Goal: Task Accomplishment & Management: Use online tool/utility

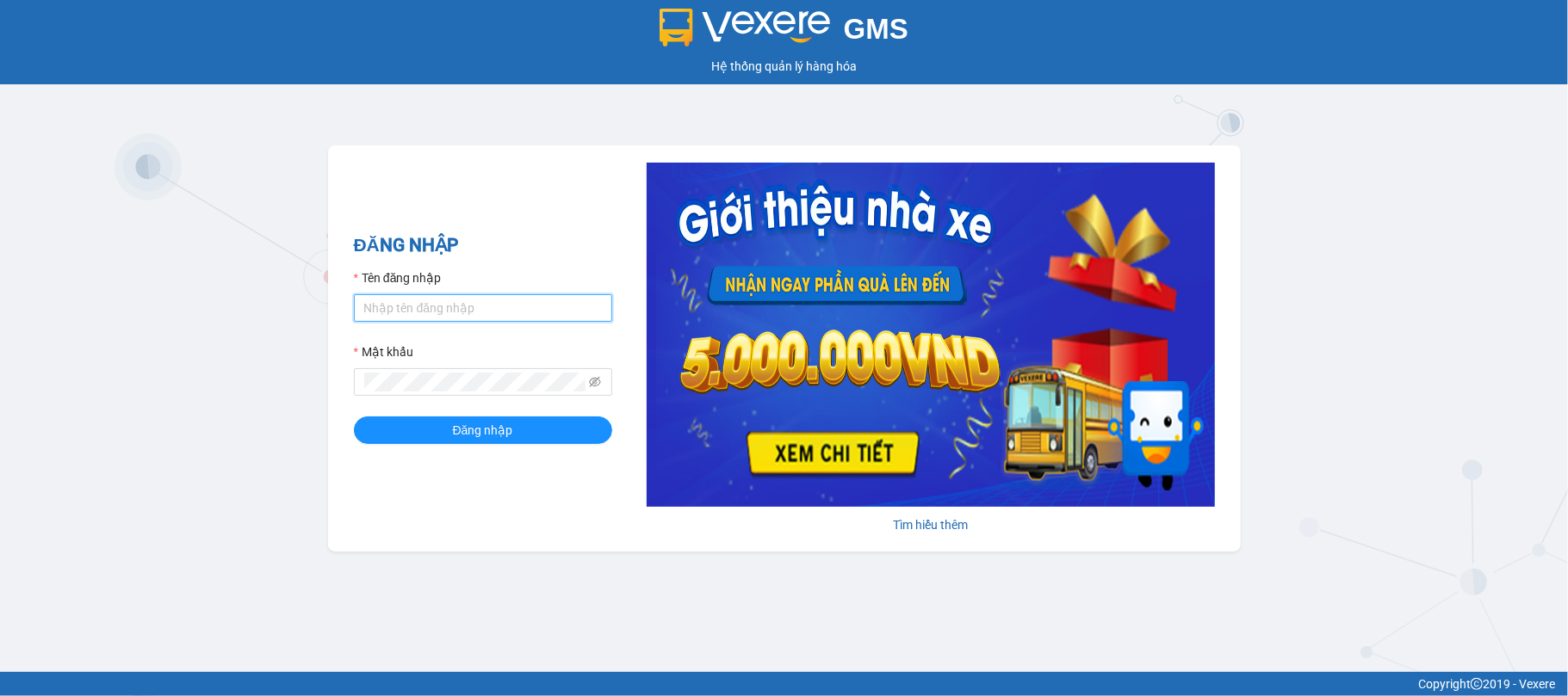
click at [402, 306] on input "Tên đăng nhập" at bounding box center [483, 308] width 258 height 28
type input "minhson.minhtam"
click at [425, 363] on div "Mật khẩu" at bounding box center [483, 356] width 258 height 26
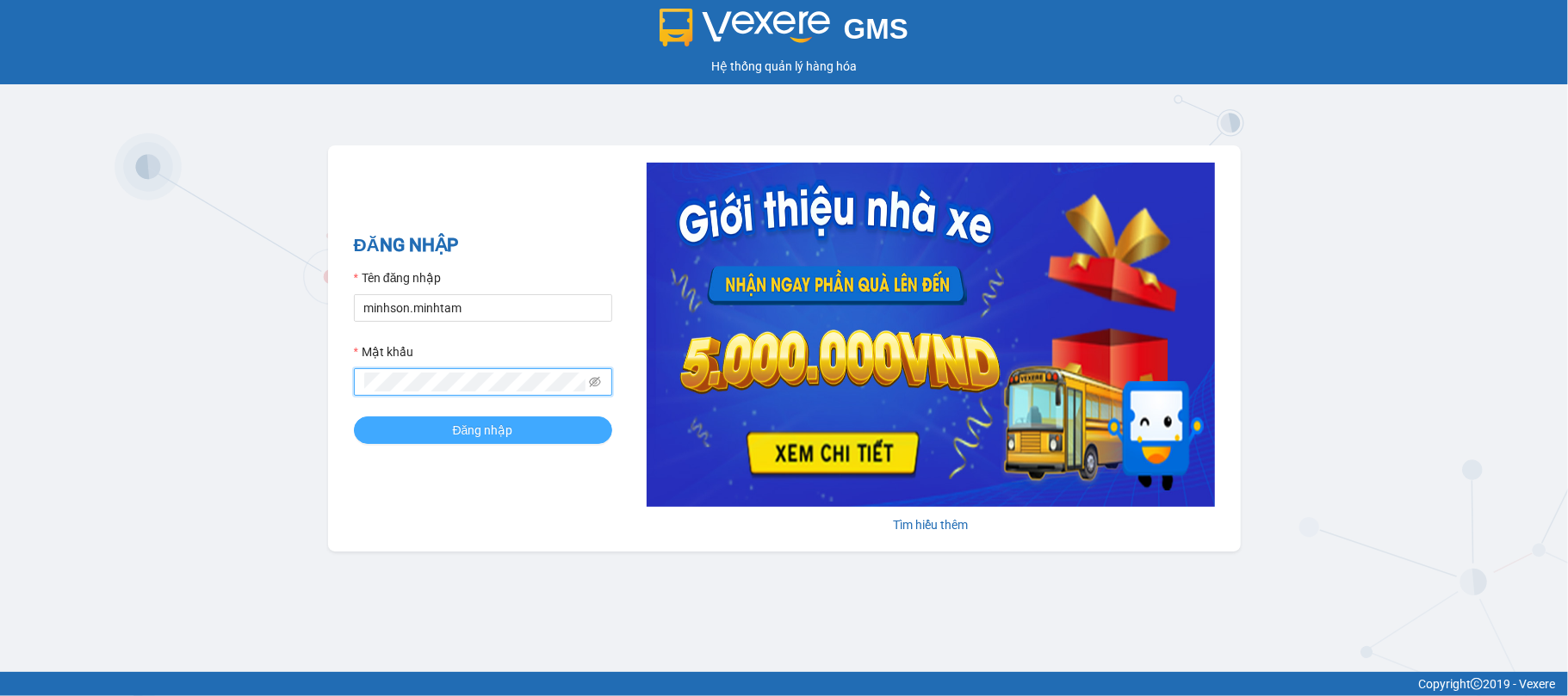
click at [496, 428] on span "Đăng nhập" at bounding box center [483, 430] width 60 height 19
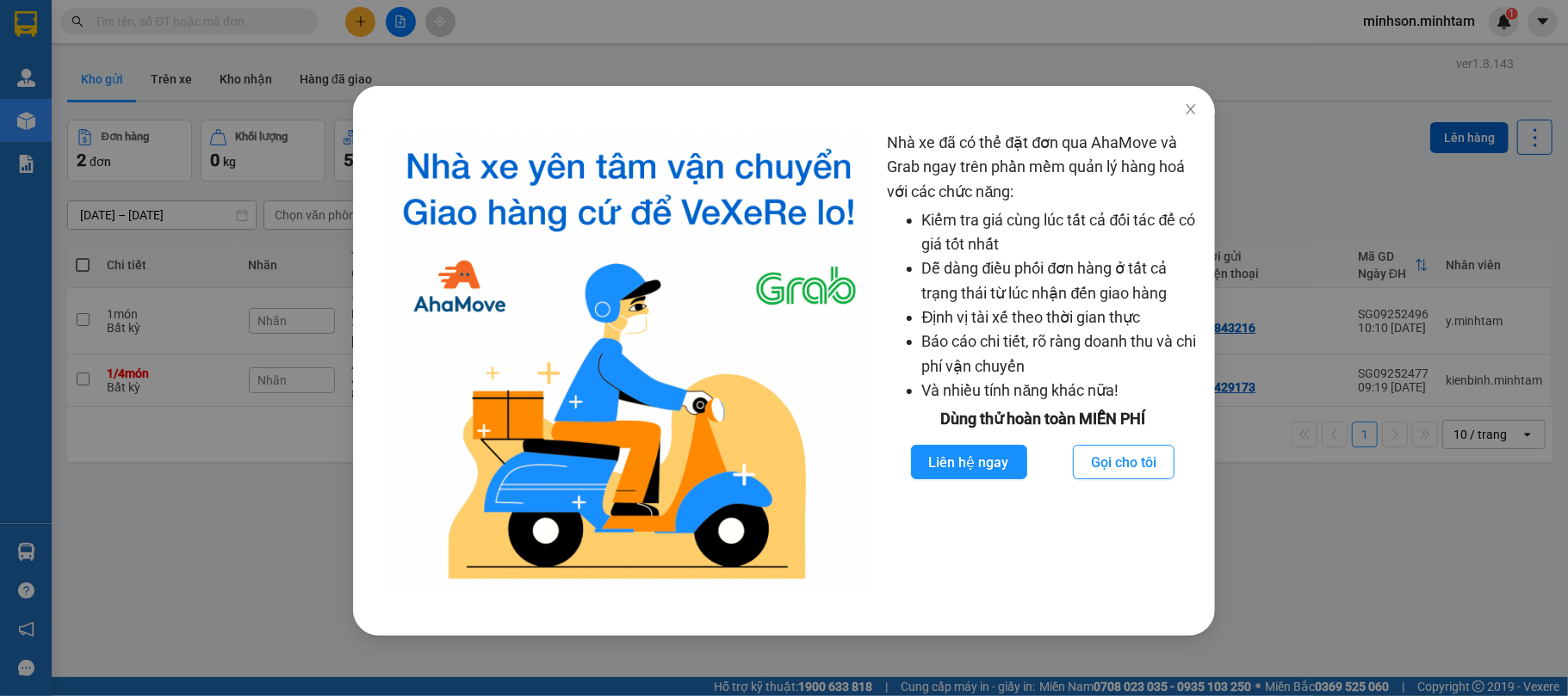
drag, startPoint x: 196, startPoint y: 459, endPoint x: 196, endPoint y: 446, distance: 13.0
click at [196, 455] on div "Nhà xe đã có thể đặt đơn qua AhaMove và Grab ngay trên phần mềm quản lý hàng ho…" at bounding box center [784, 348] width 1568 height 696
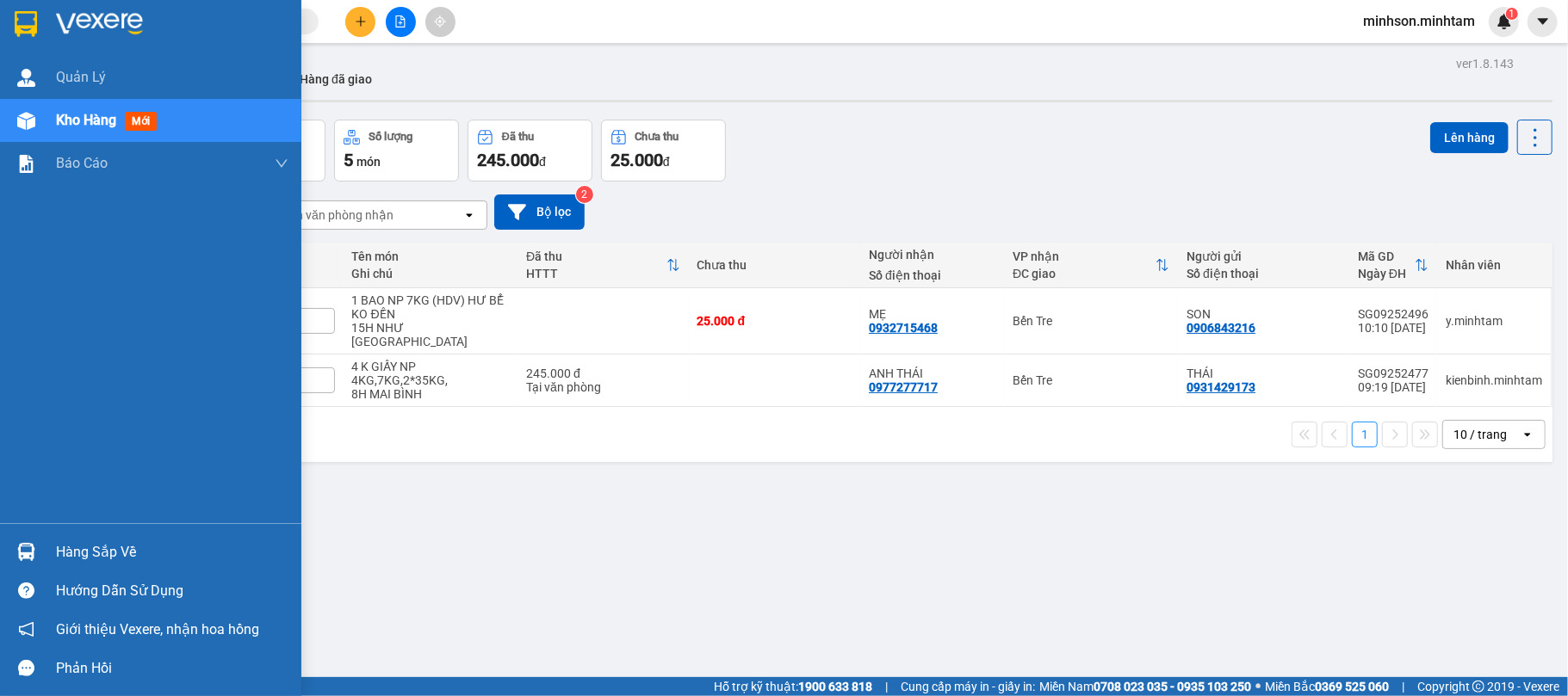
click at [43, 585] on div "Hướng dẫn sử dụng" at bounding box center [151, 591] width 302 height 39
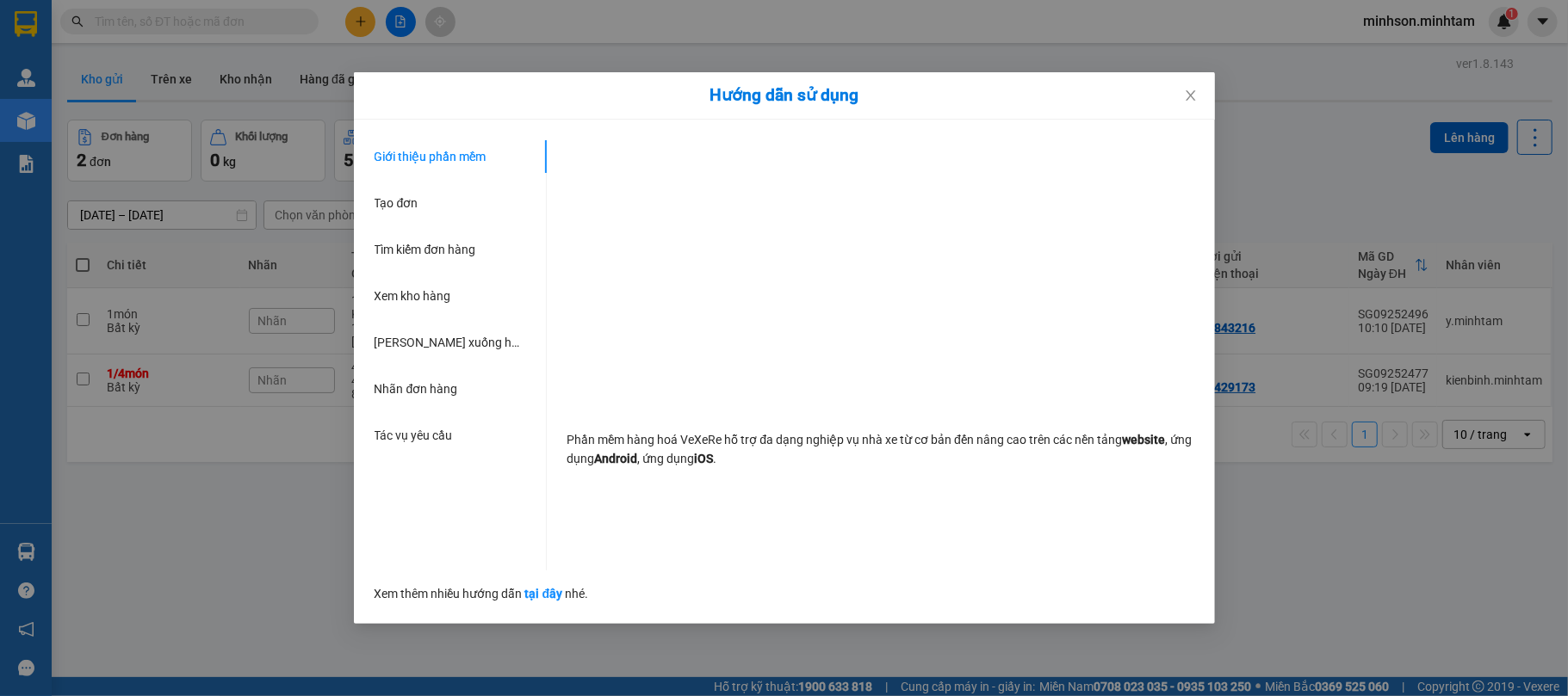
drag, startPoint x: 19, startPoint y: 568, endPoint x: 1231, endPoint y: 242, distance: 1255.1
click at [18, 565] on div "Hướng dẫn sử dụng Giới thiệu phần mềm Tạo đơn Tìm kiếm đơn hàng Xem kho hàng Lê…" at bounding box center [784, 348] width 1568 height 696
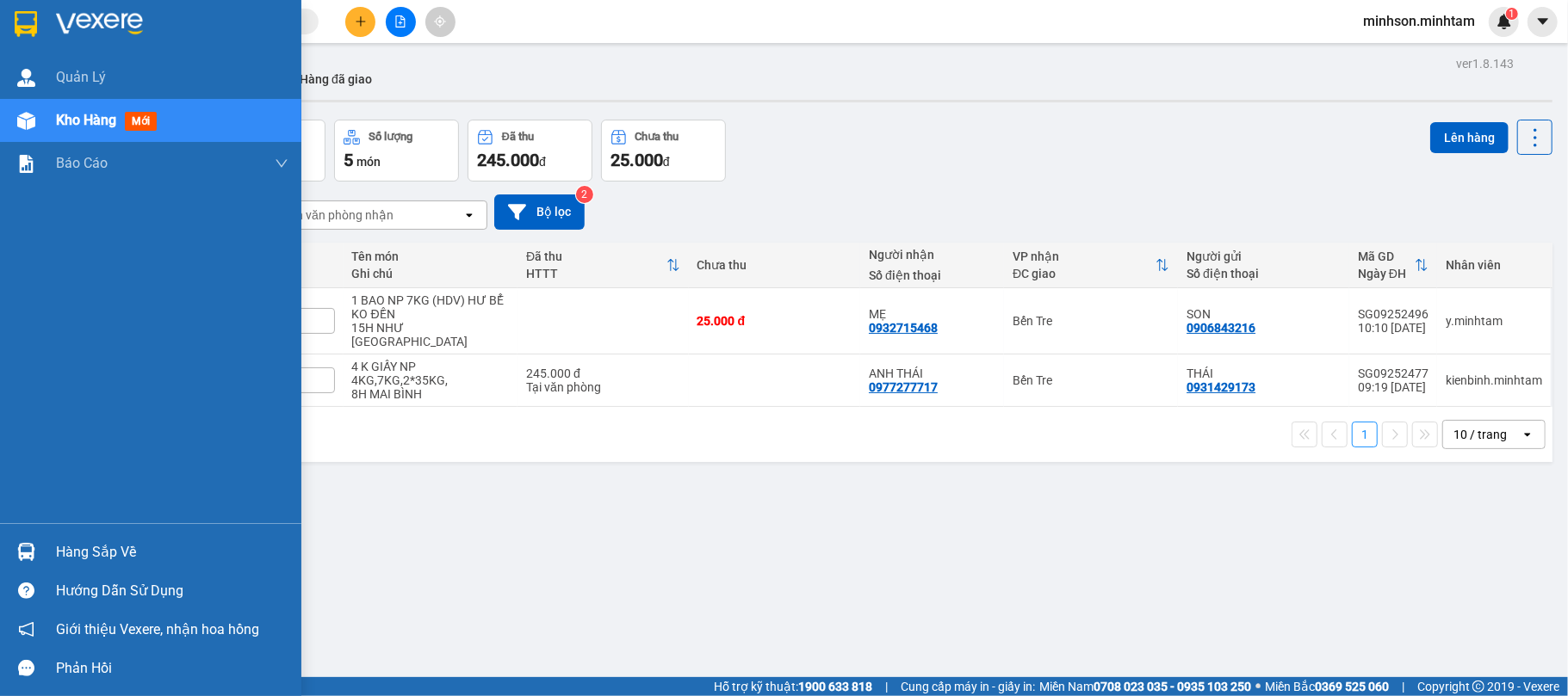
click at [75, 549] on div "Hàng sắp về" at bounding box center [172, 552] width 232 height 26
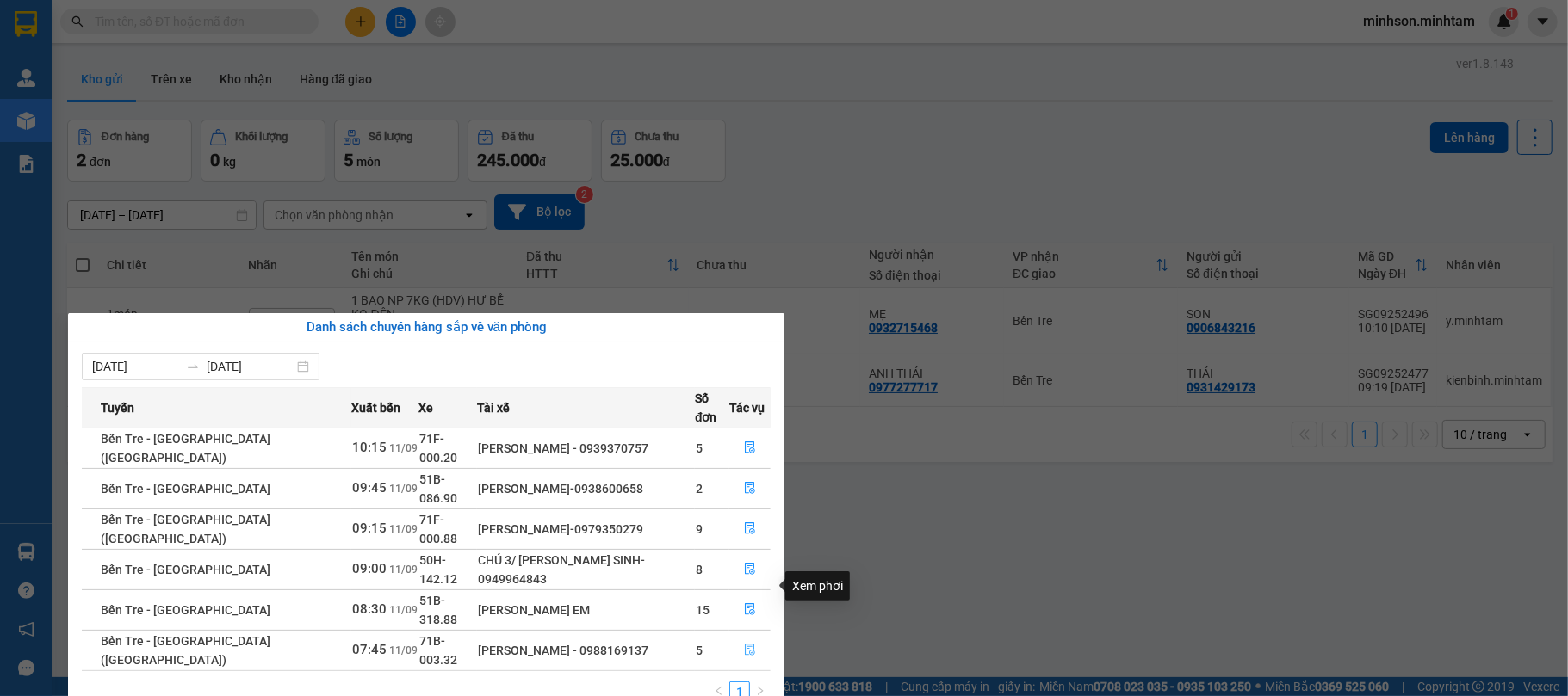
click at [734, 638] on button "button" at bounding box center [750, 651] width 40 height 28
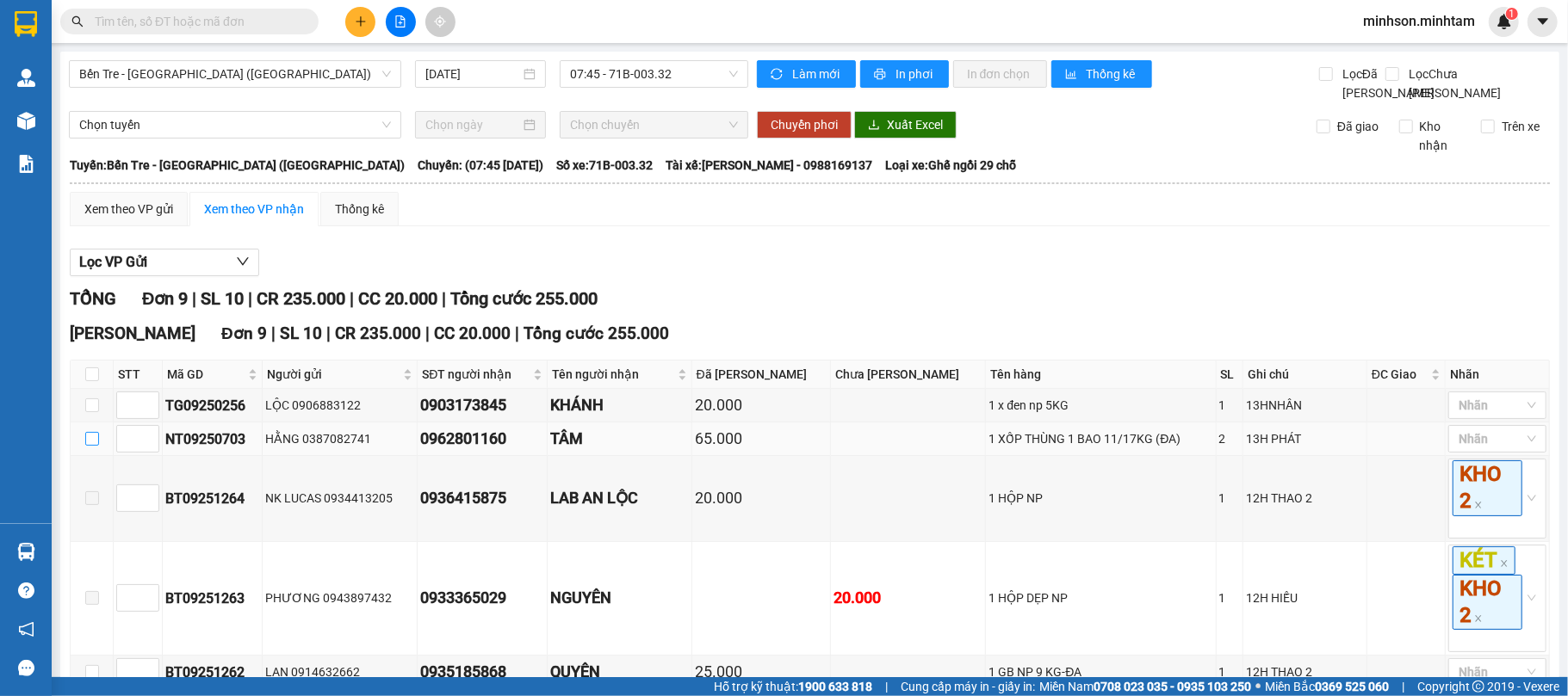
click at [91, 446] on input "checkbox" at bounding box center [92, 439] width 14 height 14
checkbox input "true"
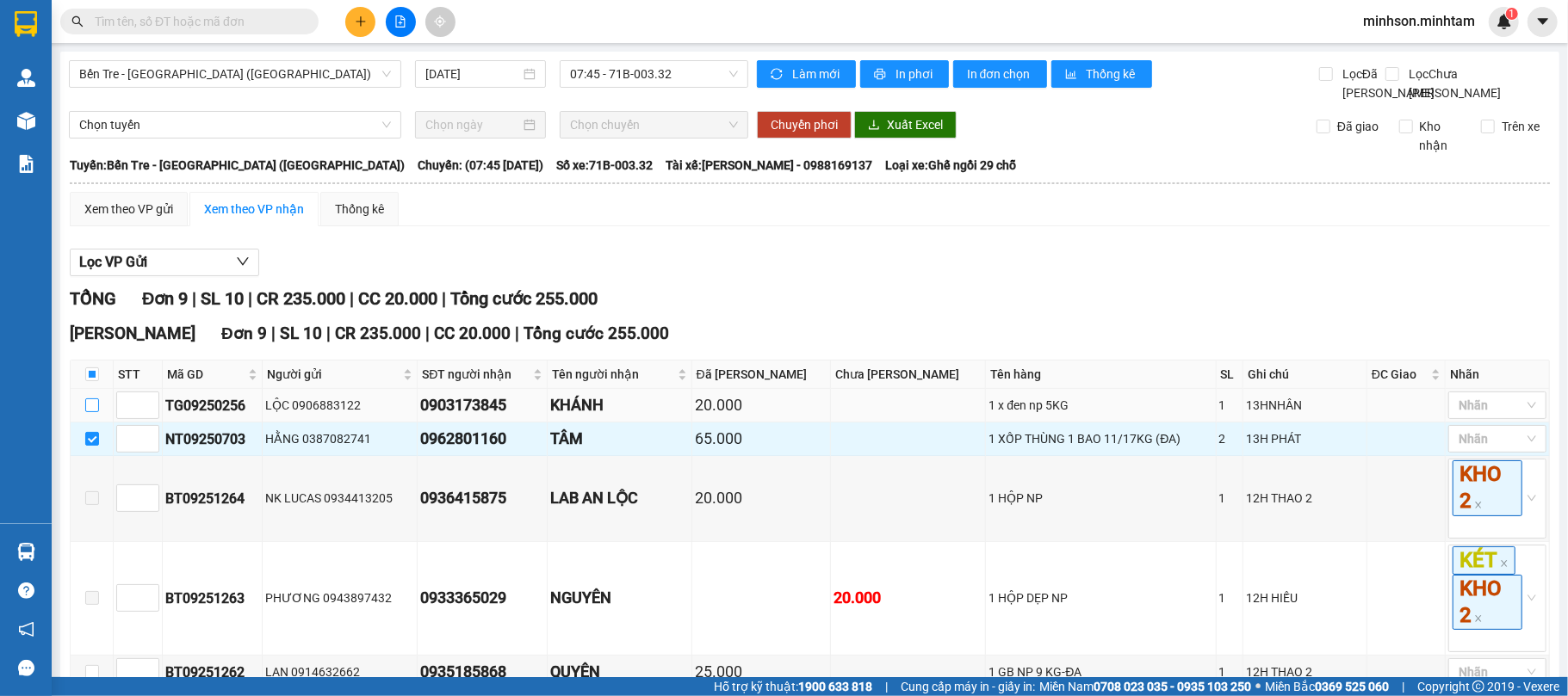
click at [91, 415] on label at bounding box center [92, 405] width 14 height 19
click at [91, 412] on input "checkbox" at bounding box center [92, 406] width 14 height 14
checkbox input "true"
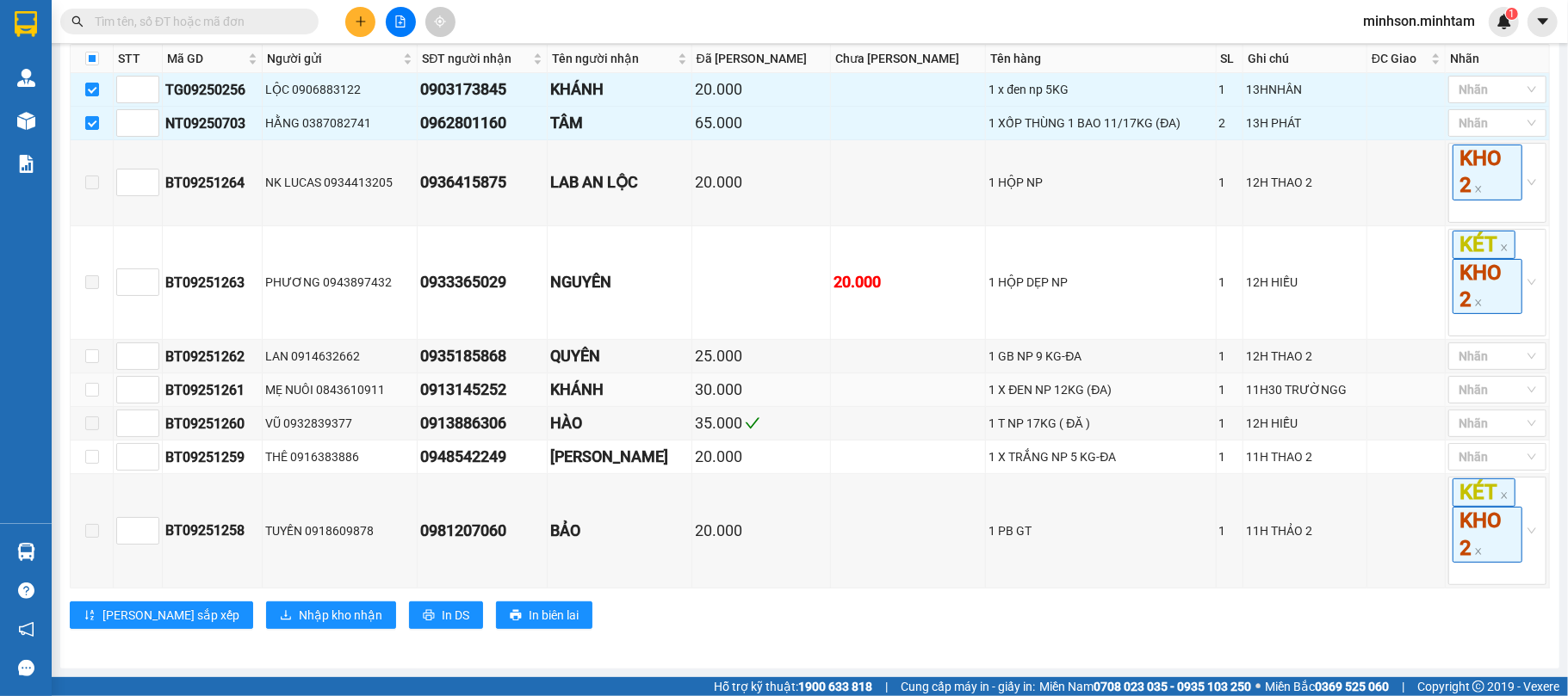
scroll to position [346, 0]
click at [91, 351] on input "checkbox" at bounding box center [92, 357] width 14 height 14
checkbox input "true"
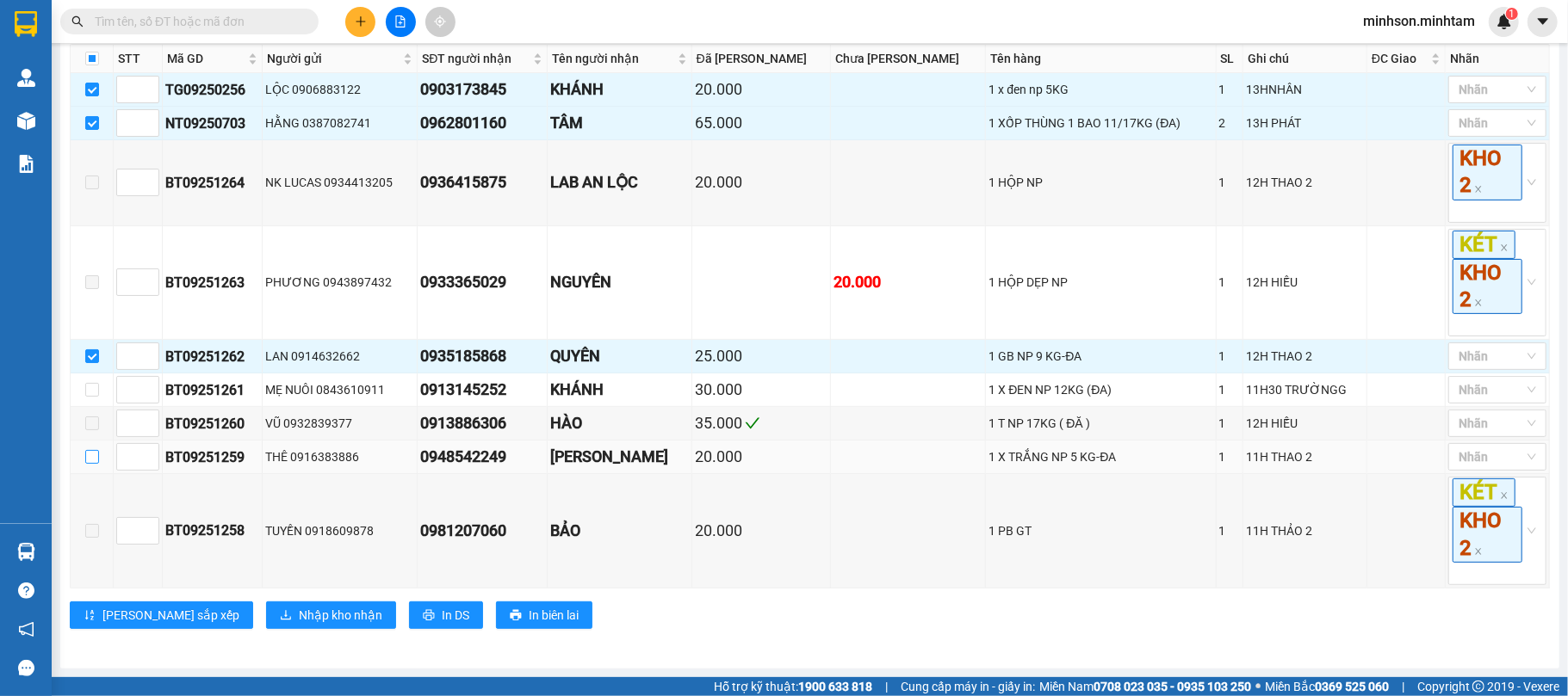
click at [87, 462] on label at bounding box center [92, 457] width 14 height 19
click at [87, 462] on input "checkbox" at bounding box center [92, 457] width 14 height 14
checkbox input "true"
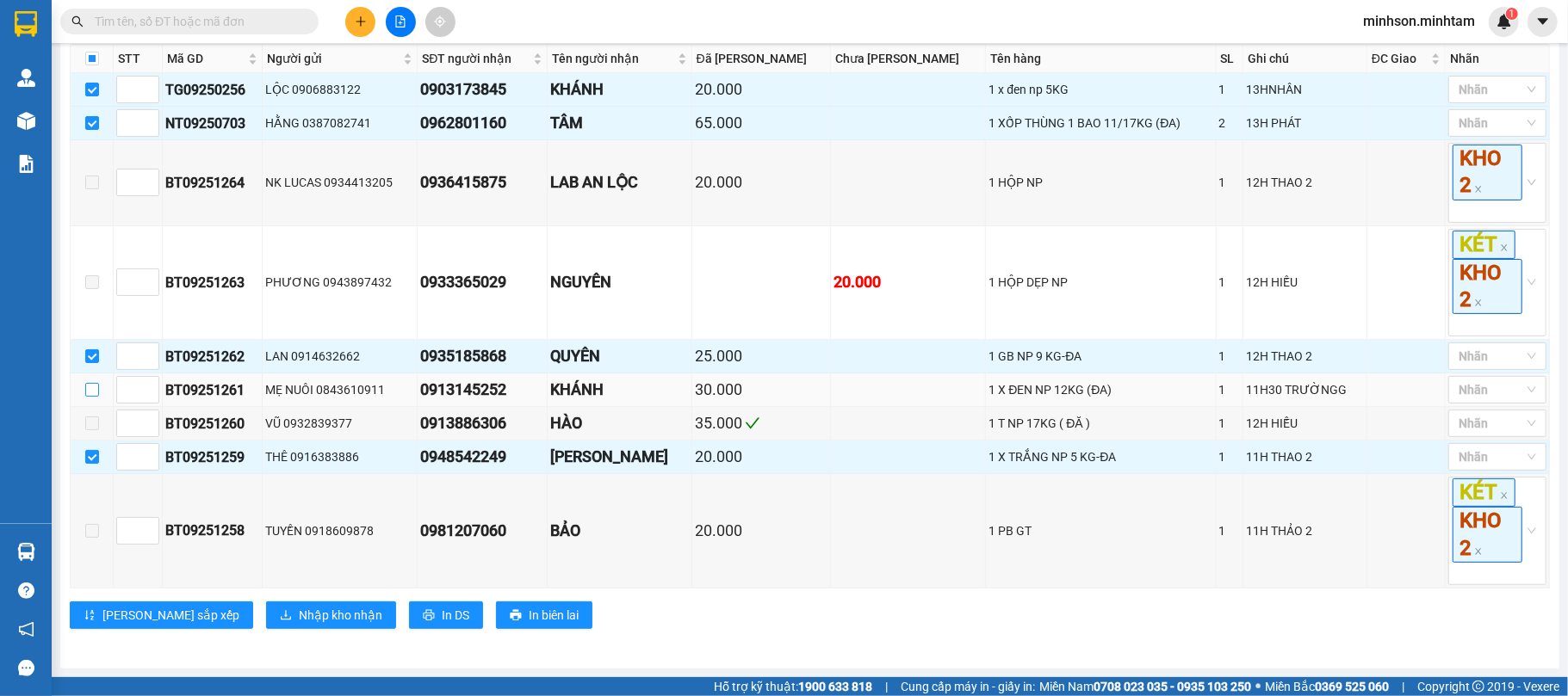
click at [89, 388] on input "checkbox" at bounding box center [92, 390] width 14 height 14
checkbox input "true"
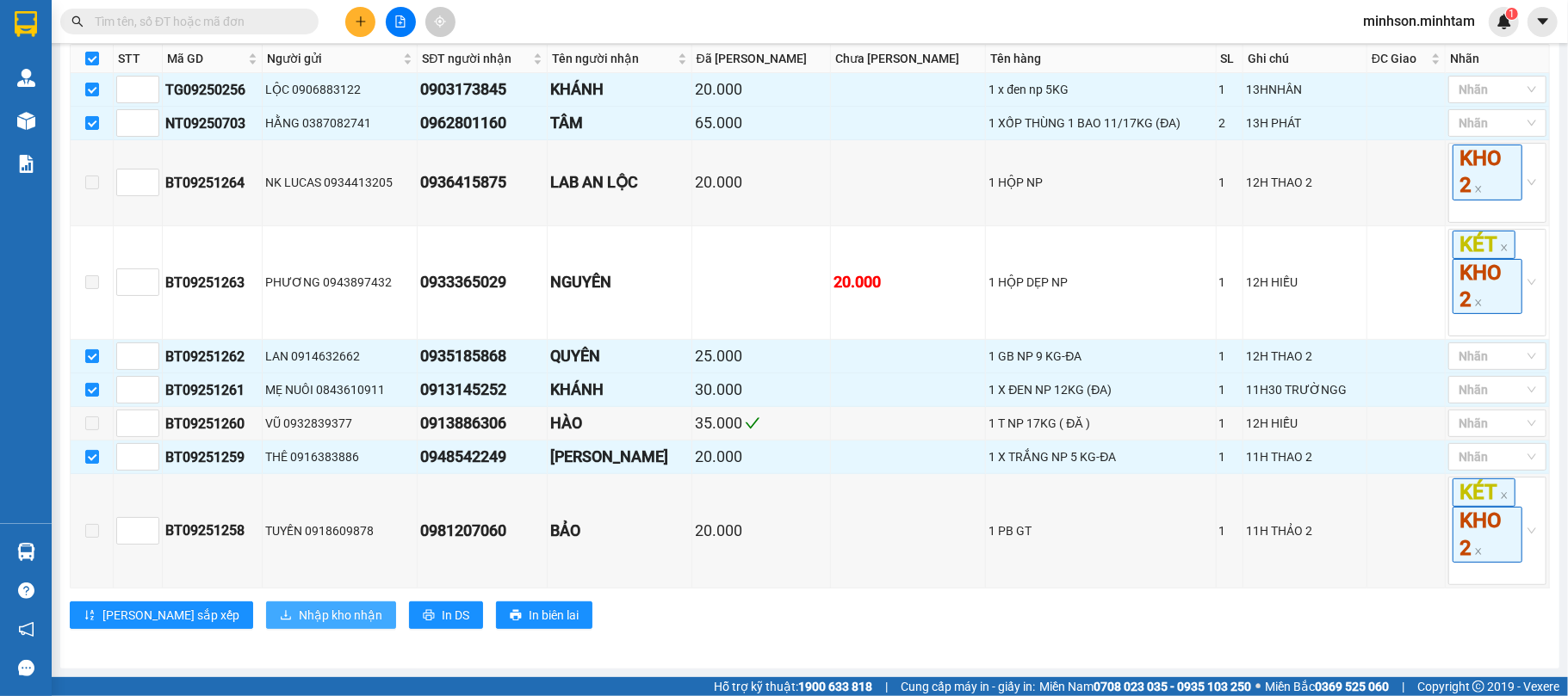
click at [299, 621] on span "Nhập kho nhận" at bounding box center [340, 615] width 83 height 19
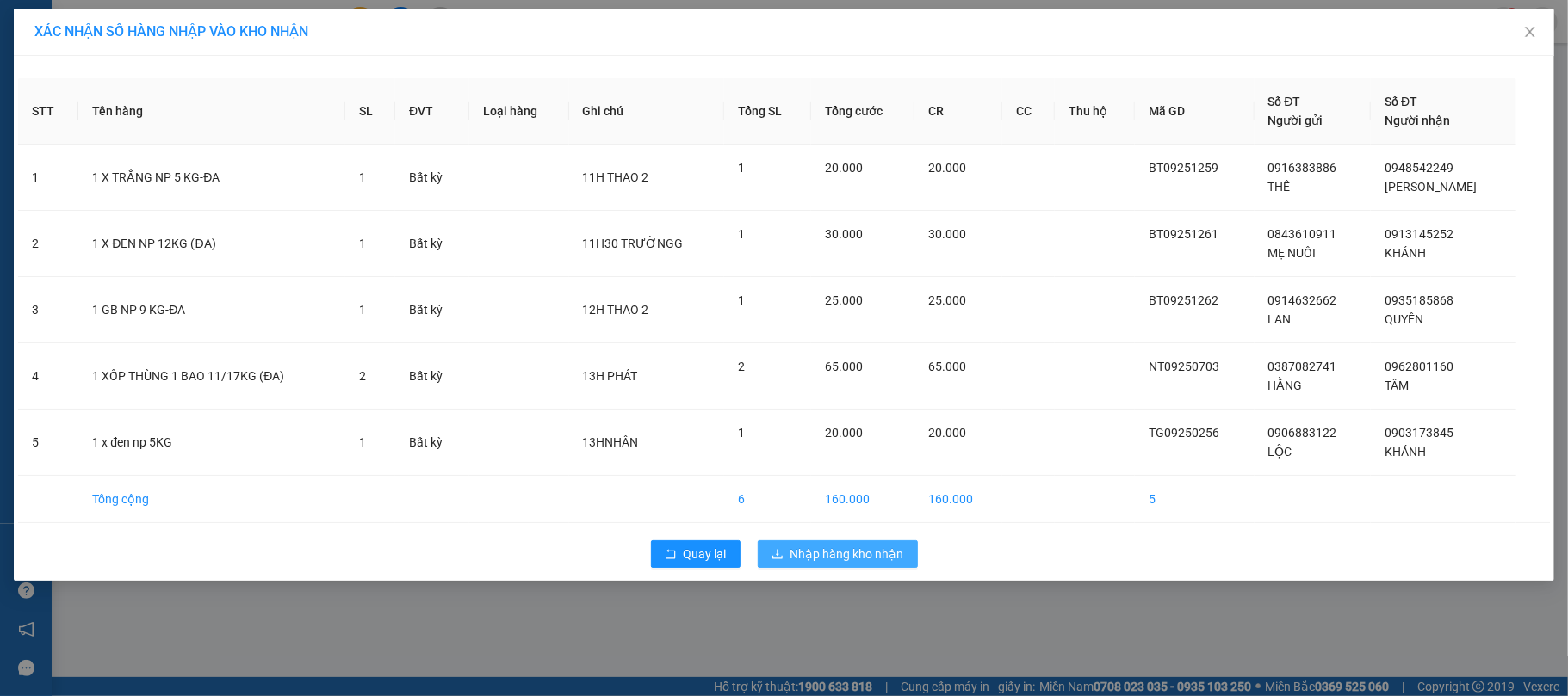
click at [848, 554] on span "Nhập hàng kho nhận" at bounding box center [847, 554] width 114 height 19
